Goal: Task Accomplishment & Management: Use online tool/utility

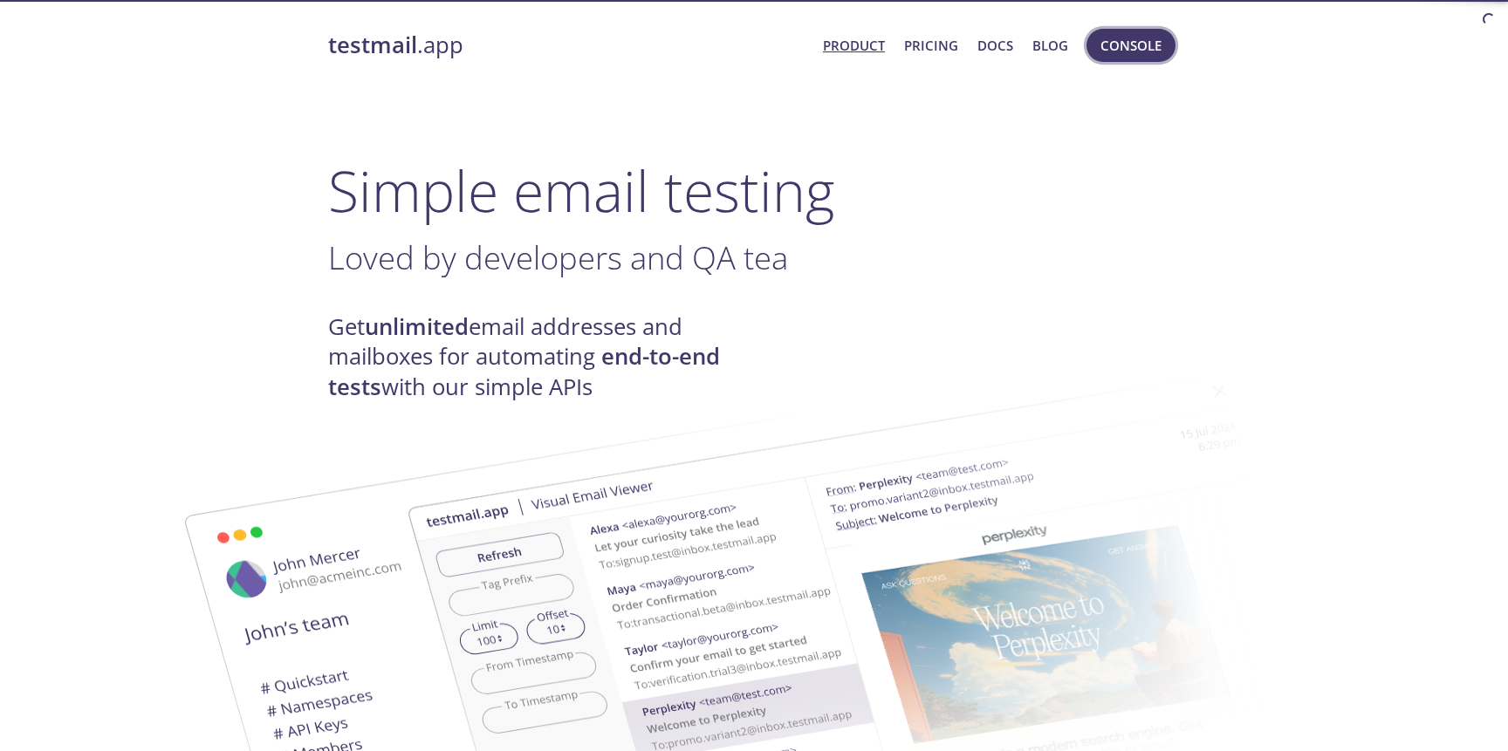
click at [1135, 47] on span "Console" at bounding box center [1130, 45] width 61 height 23
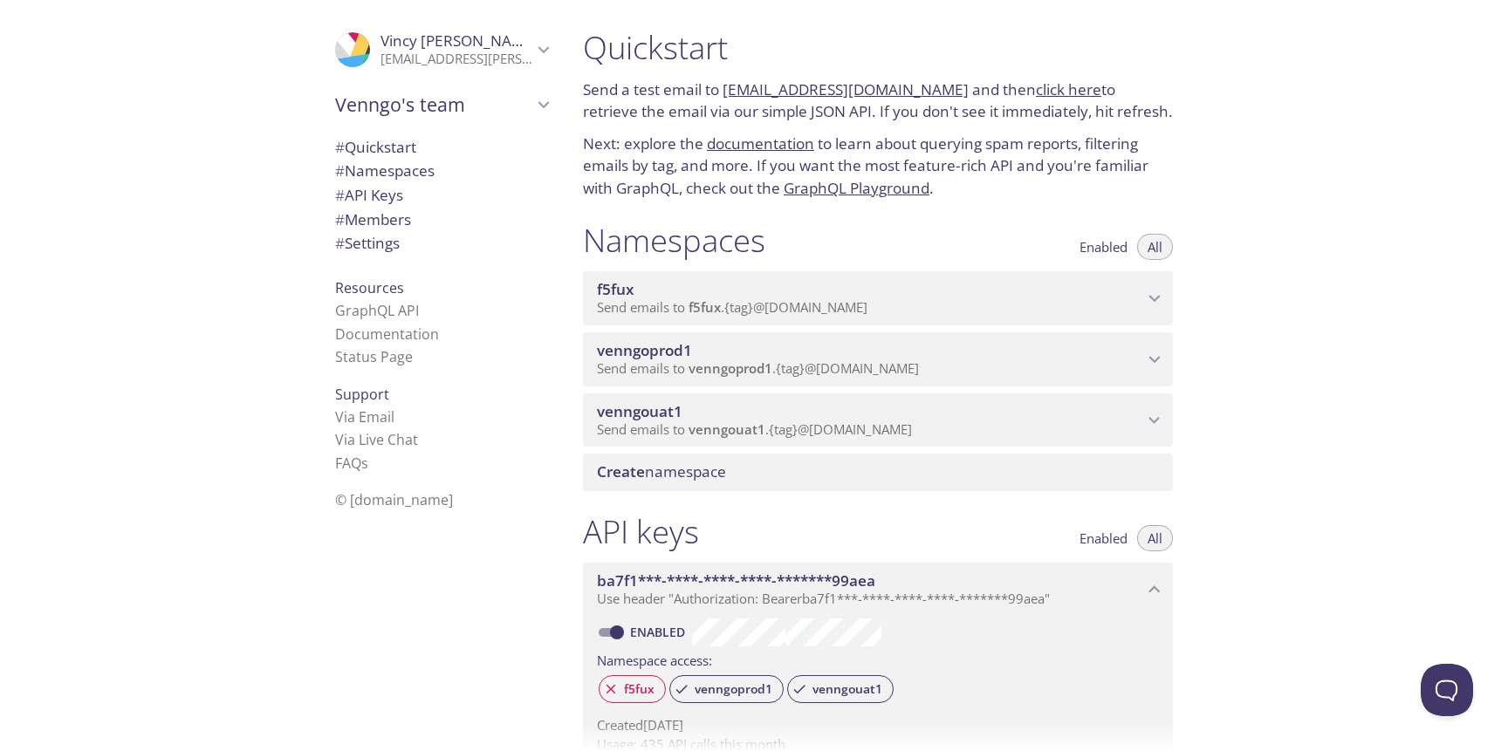
click at [656, 421] on span "venngouat1" at bounding box center [640, 411] width 86 height 20
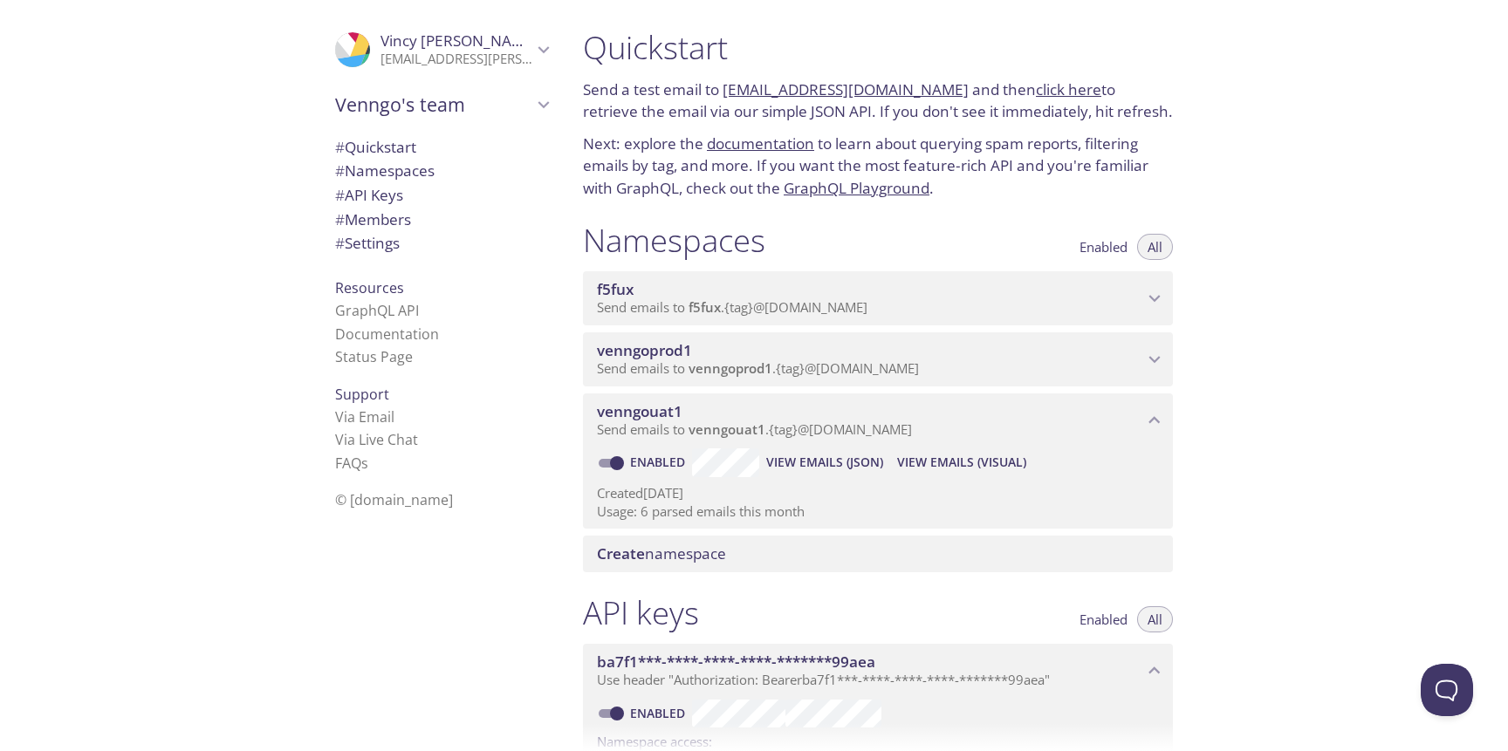
click at [935, 473] on span "View Emails (Visual)" at bounding box center [961, 462] width 129 height 21
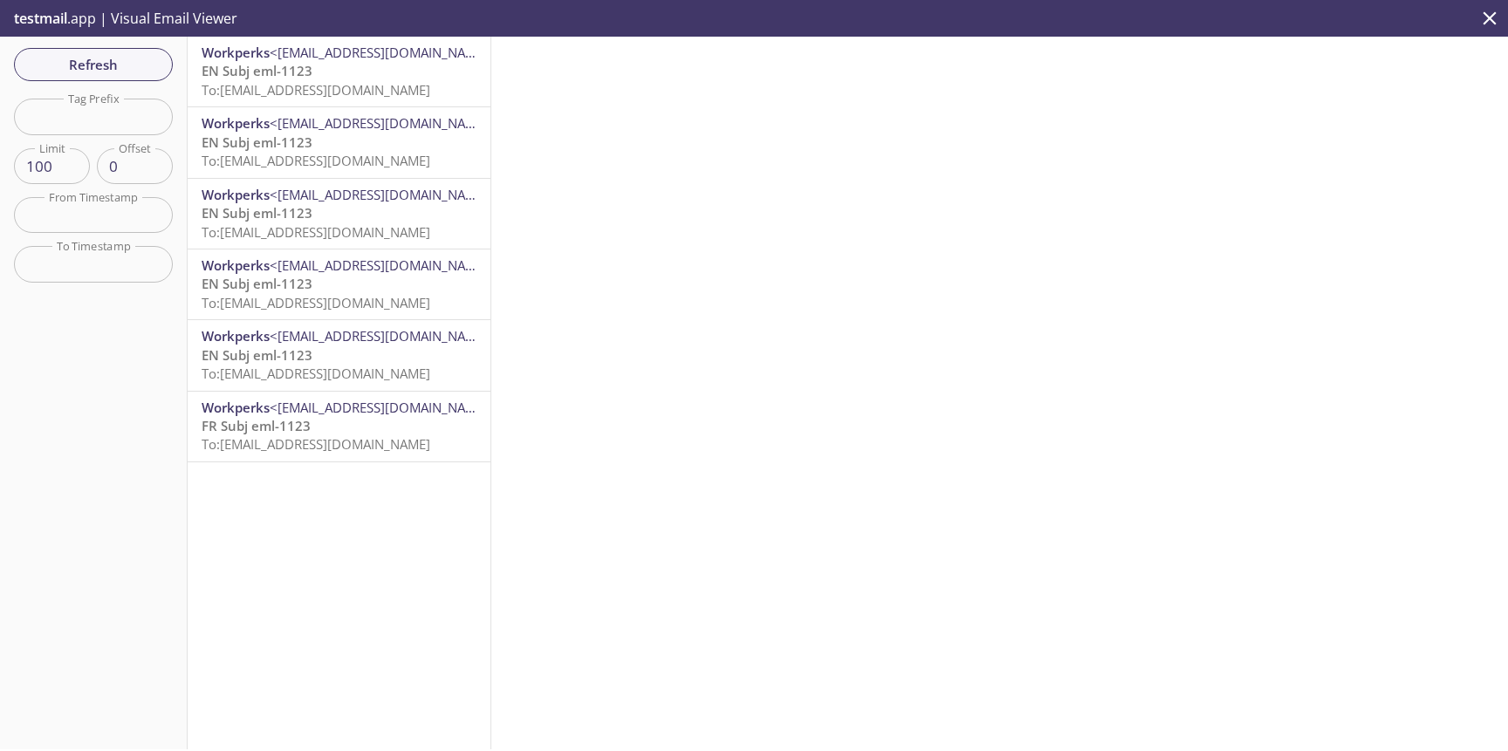
click at [394, 74] on p "EN Subj eml-1123 To: [EMAIL_ADDRESS][DOMAIN_NAME]" at bounding box center [339, 81] width 275 height 38
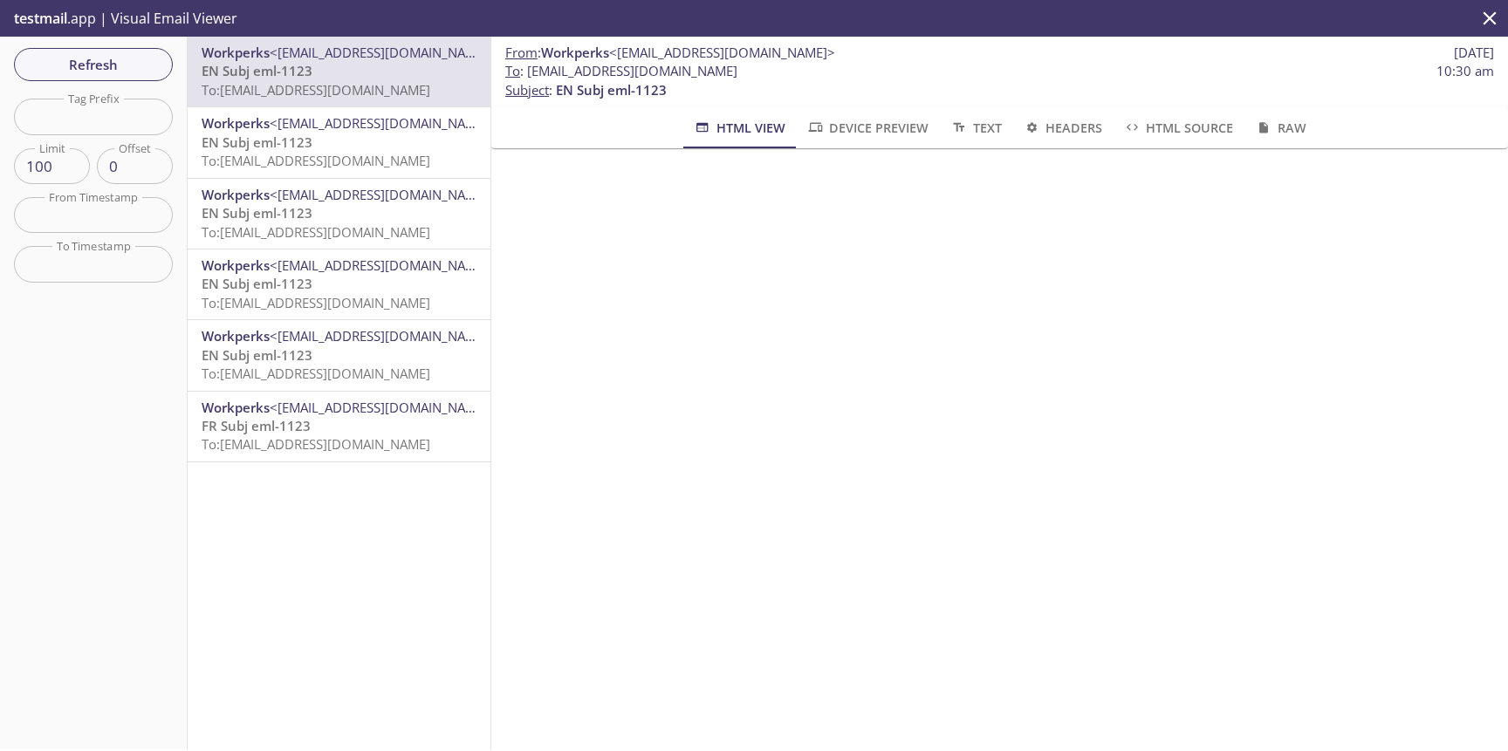
click at [337, 125] on span "<[EMAIL_ADDRESS][DOMAIN_NAME]>" at bounding box center [383, 122] width 226 height 17
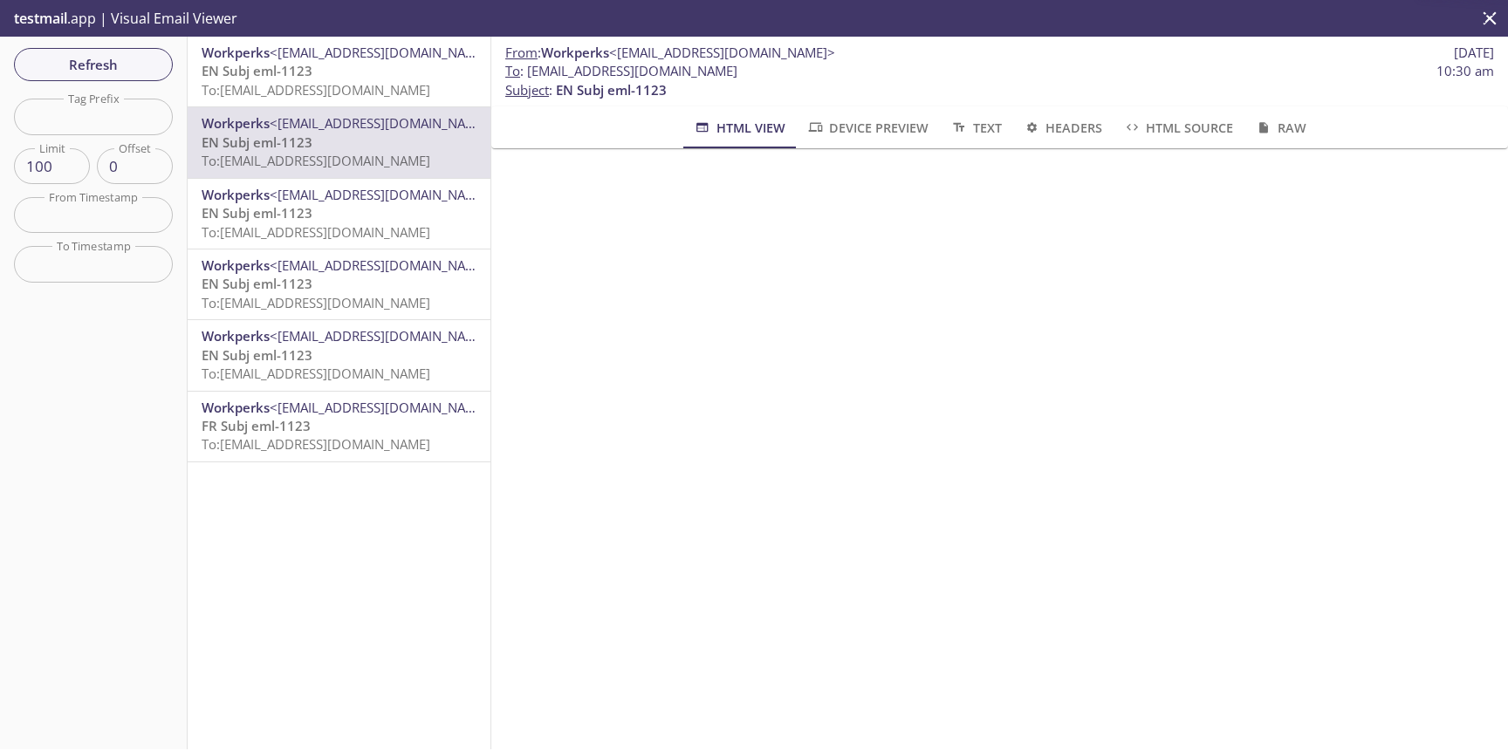
scroll to position [526, 0]
click at [314, 222] on p "EN Subj eml-1123 To: [EMAIL_ADDRESS][DOMAIN_NAME]" at bounding box center [339, 223] width 275 height 38
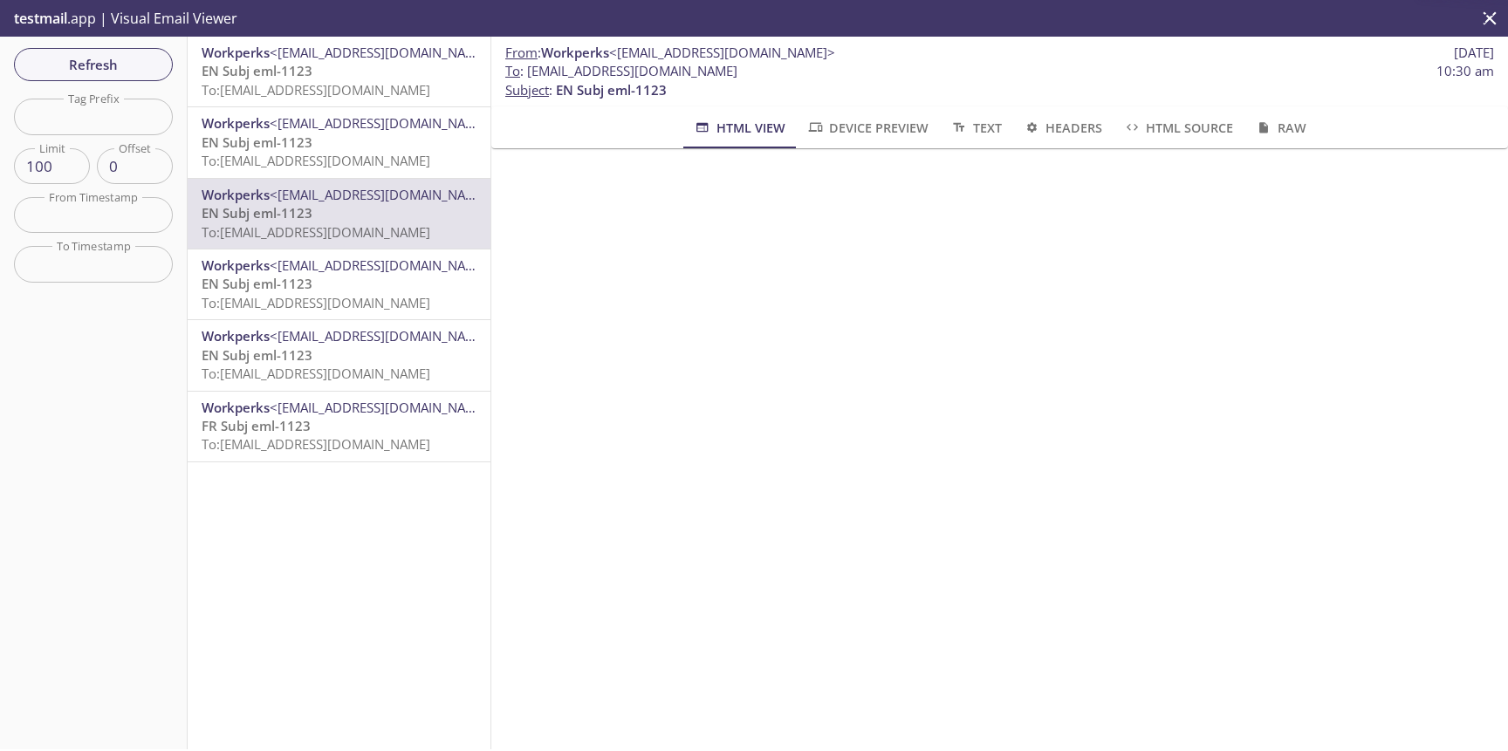
scroll to position [526, 0]
click at [294, 292] on span "EN Subj eml-1123" at bounding box center [257, 283] width 111 height 17
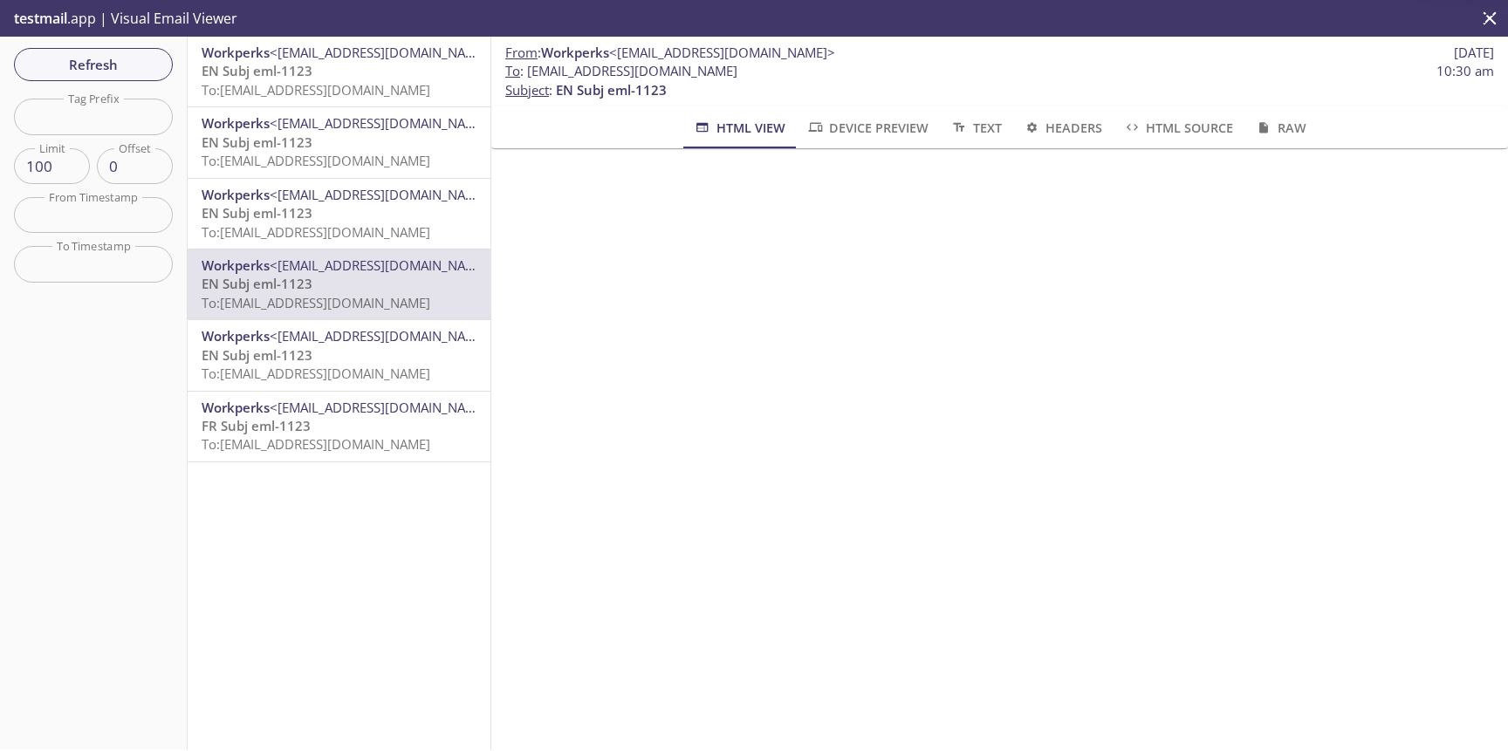
scroll to position [526, 0]
click at [313, 341] on span "<[EMAIL_ADDRESS][DOMAIN_NAME]>" at bounding box center [383, 335] width 226 height 17
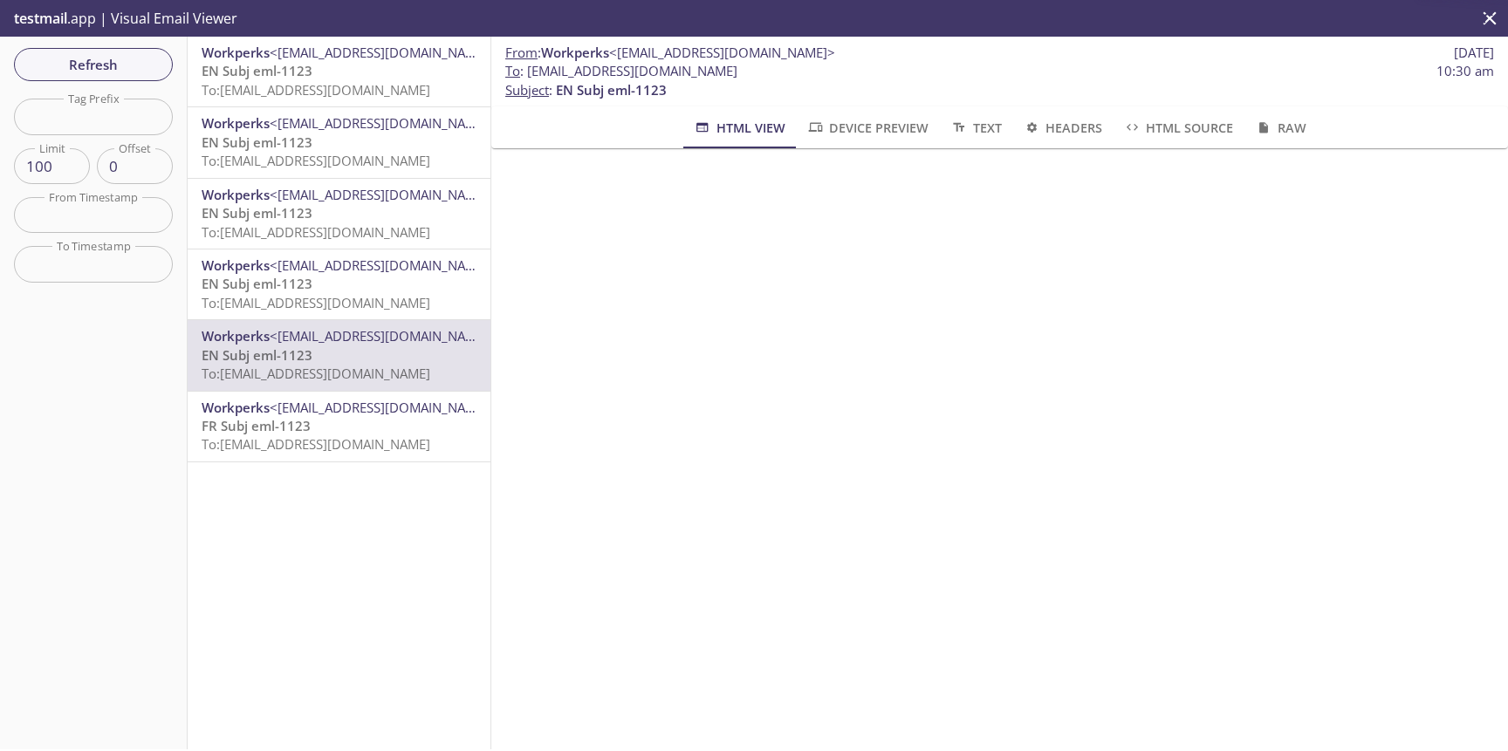
click at [358, 489] on div "Workperks <[EMAIL_ADDRESS][DOMAIN_NAME]> EN Subj eml-1123 To: [EMAIL_ADDRESS][D…" at bounding box center [340, 393] width 304 height 713
click at [335, 425] on p "FR Subj eml-1123 To: [EMAIL_ADDRESS][DOMAIN_NAME]" at bounding box center [339, 436] width 275 height 38
